Goal: Use online tool/utility: Utilize a website feature to perform a specific function

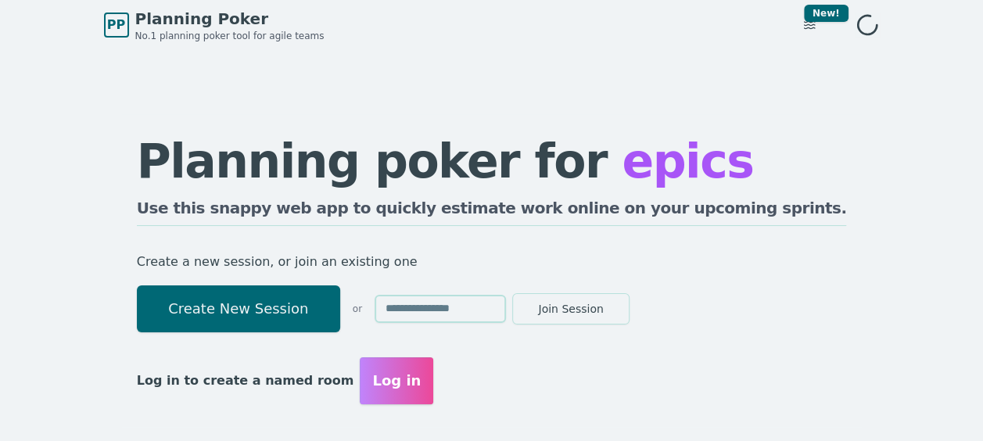
click at [340, 316] on button "Create New Session" at bounding box center [238, 308] width 203 height 47
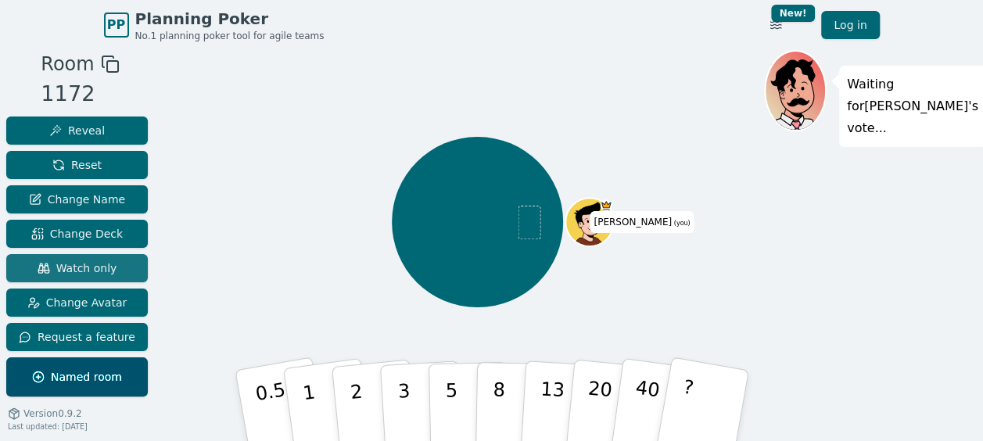
click at [92, 261] on span "Watch only" at bounding box center [78, 268] width 80 height 16
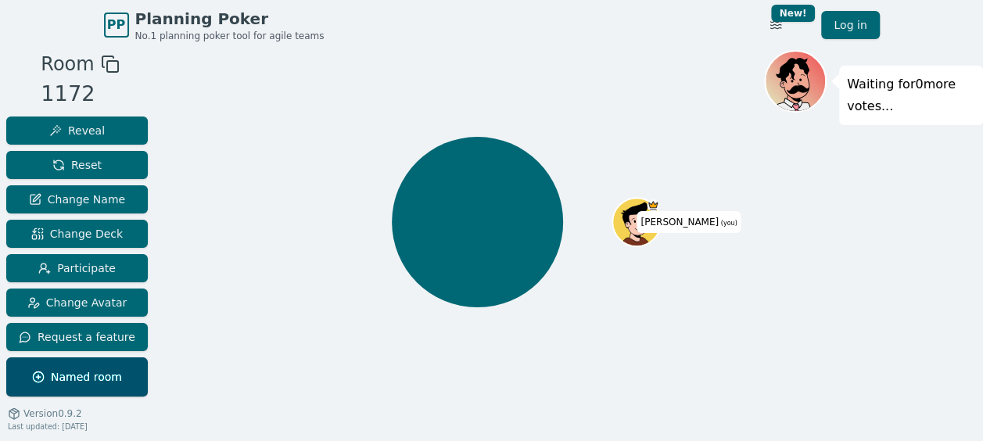
click at [332, 246] on div "Viney (you)" at bounding box center [477, 222] width 573 height 288
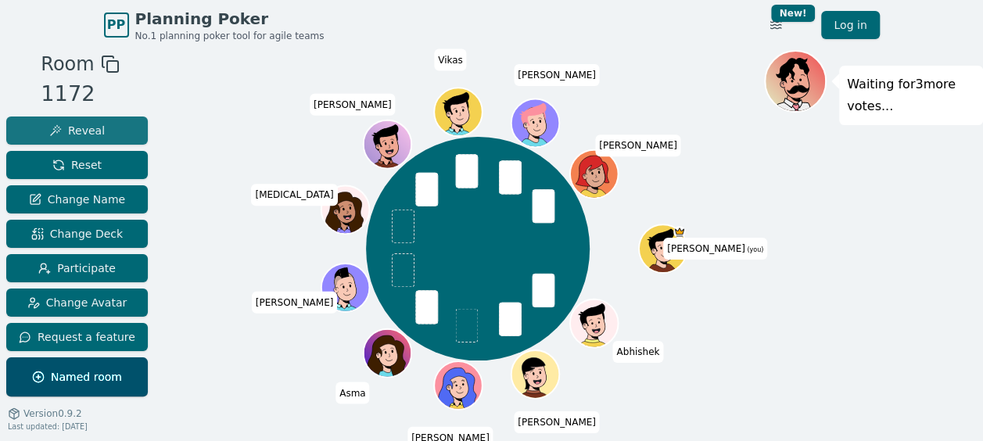
click at [104, 120] on button "Reveal" at bounding box center [77, 131] width 142 height 28
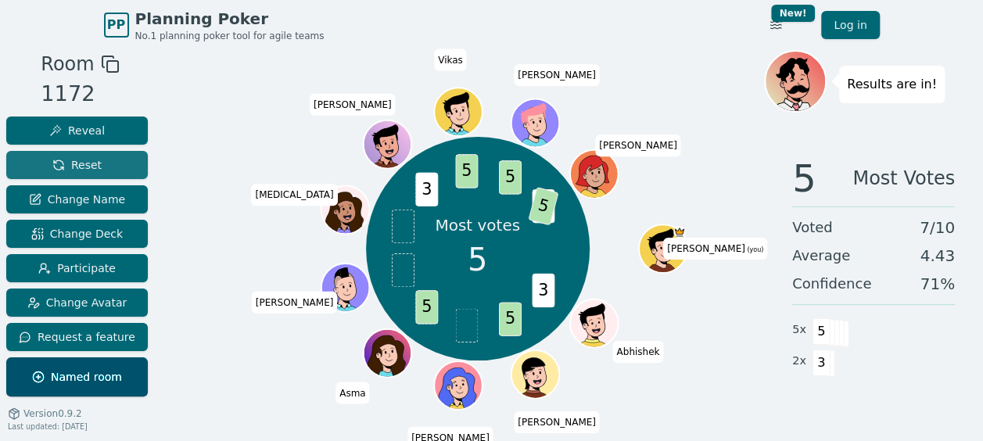
click at [74, 169] on span "Reset" at bounding box center [76, 165] width 49 height 16
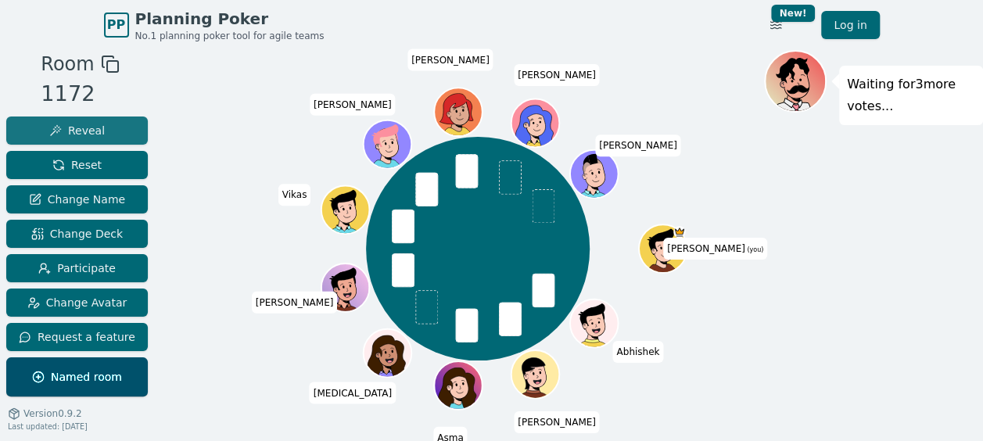
click at [108, 126] on button "Reveal" at bounding box center [77, 131] width 142 height 28
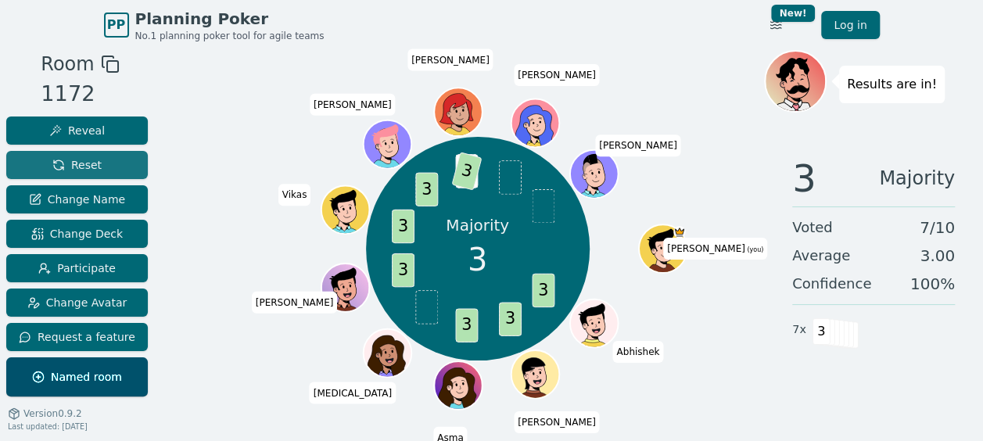
click at [110, 158] on button "Reset" at bounding box center [77, 165] width 142 height 28
